Goal: Task Accomplishment & Management: Complete application form

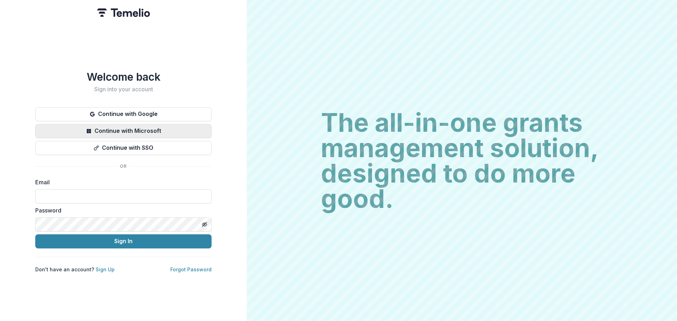
click at [145, 125] on button "Continue with Microsoft" at bounding box center [123, 131] width 176 height 14
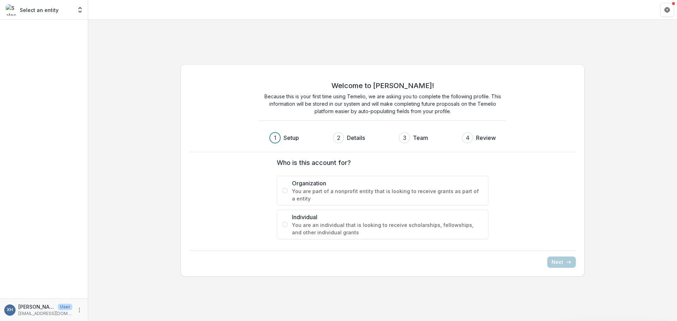
click at [318, 183] on span "Organization" at bounding box center [387, 183] width 191 height 8
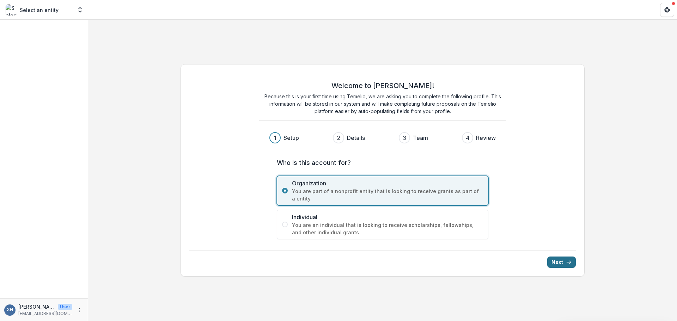
click at [565, 263] on button "Next" at bounding box center [561, 262] width 29 height 11
